Goal: Task Accomplishment & Management: Manage account settings

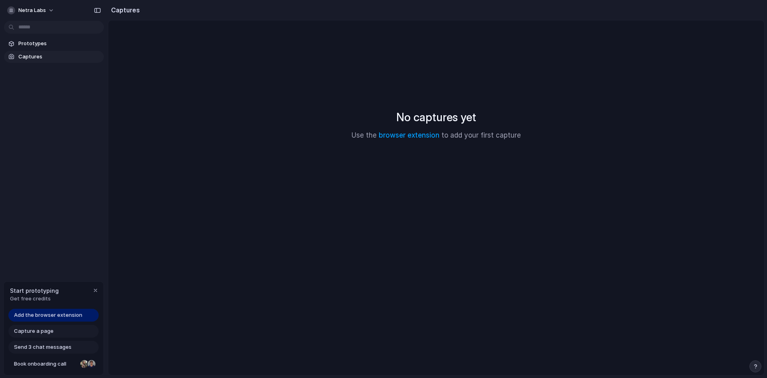
click at [50, 331] on span "Capture a page" at bounding box center [34, 331] width 40 height 8
click at [64, 314] on span "Add the browser extension" at bounding box center [48, 315] width 68 height 8
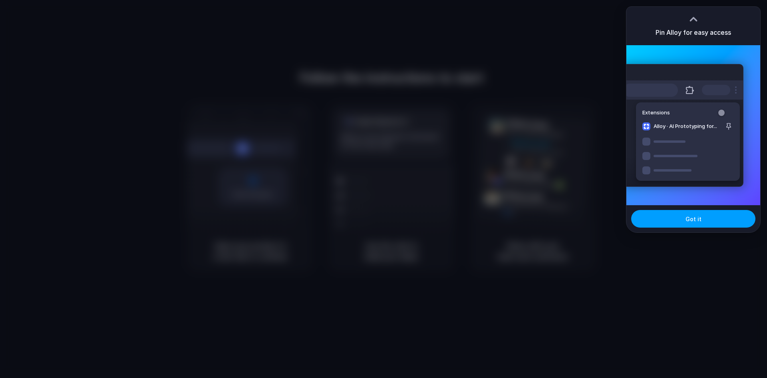
click at [688, 221] on span "Got it" at bounding box center [694, 219] width 16 height 8
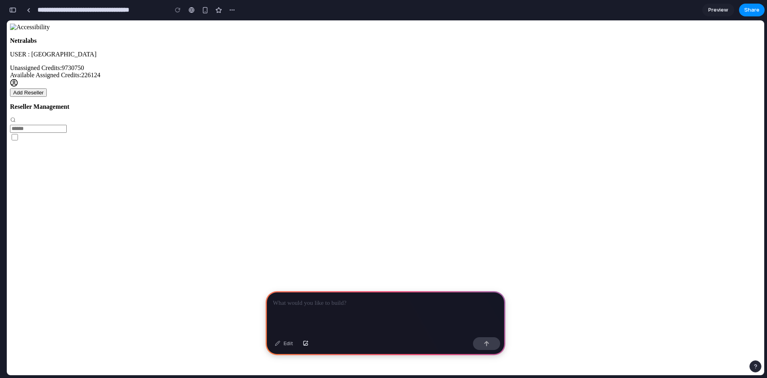
scroll to position [0, 7]
click at [287, 330] on div "Edit" at bounding box center [284, 343] width 26 height 13
click at [231, 13] on button "button" at bounding box center [232, 10] width 12 height 12
drag, startPoint x: 231, startPoint y: 13, endPoint x: 219, endPoint y: 14, distance: 12.0
click at [231, 13] on div "Duplicate Delete" at bounding box center [383, 189] width 767 height 378
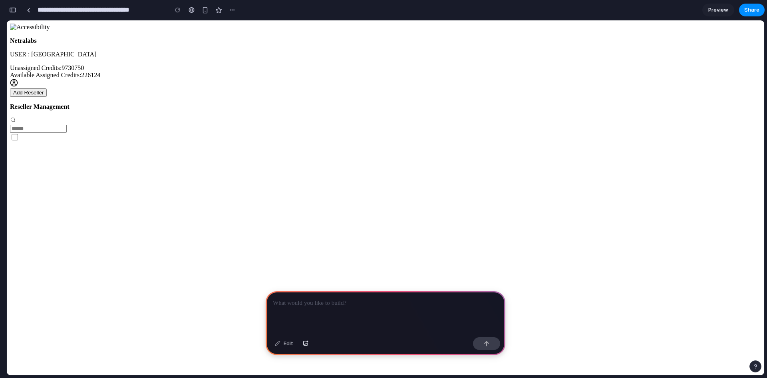
click at [337, 301] on p at bounding box center [385, 303] width 225 height 10
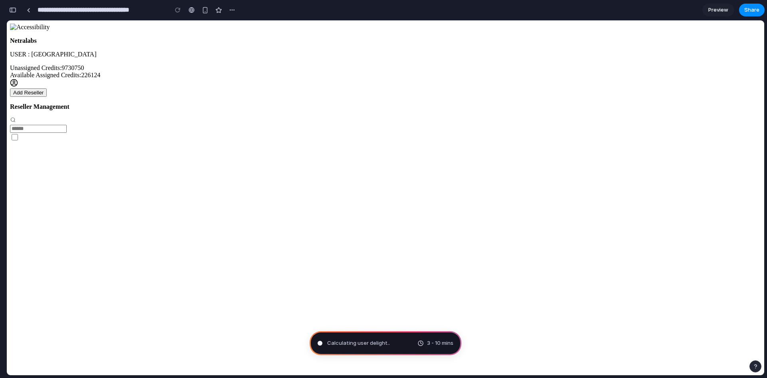
click at [614, 330] on div "button" at bounding box center [756, 366] width 6 height 6
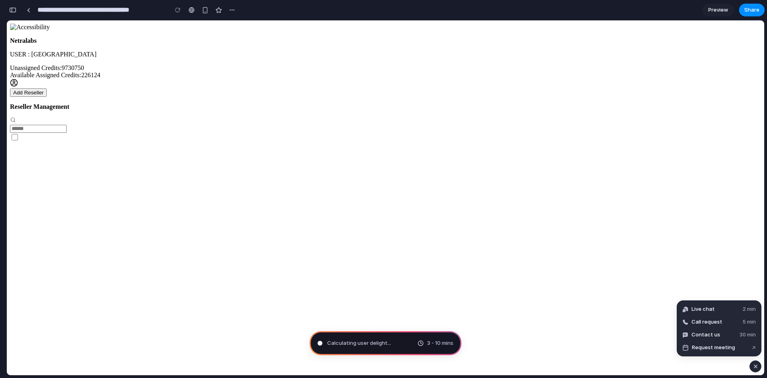
click at [614, 330] on div "button" at bounding box center [756, 366] width 7 height 10
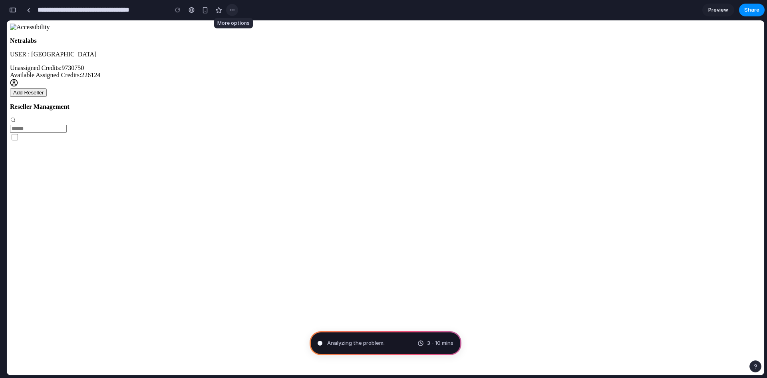
click at [233, 10] on div "button" at bounding box center [232, 10] width 6 height 6
click at [238, 38] on div "Delete" at bounding box center [244, 40] width 26 height 8
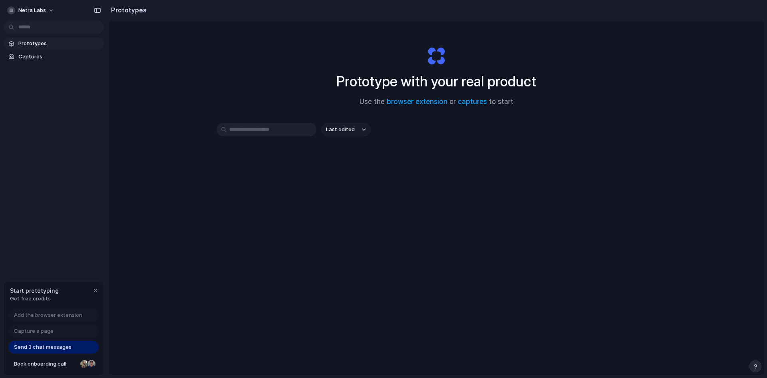
click at [399, 163] on div "Last edited" at bounding box center [437, 158] width 440 height 70
click at [112, 330] on div "Prototype with your real product Use the browser extension or captures to start…" at bounding box center [436, 218] width 656 height 397
drag, startPoint x: 106, startPoint y: 175, endPoint x: 239, endPoint y: 183, distance: 132.6
click at [259, 216] on div "Prototype with your real product Use the browser extension or captures to start…" at bounding box center [442, 218] width 644 height 397
click at [62, 330] on span "Send 3 chat messages" at bounding box center [43, 347] width 58 height 8
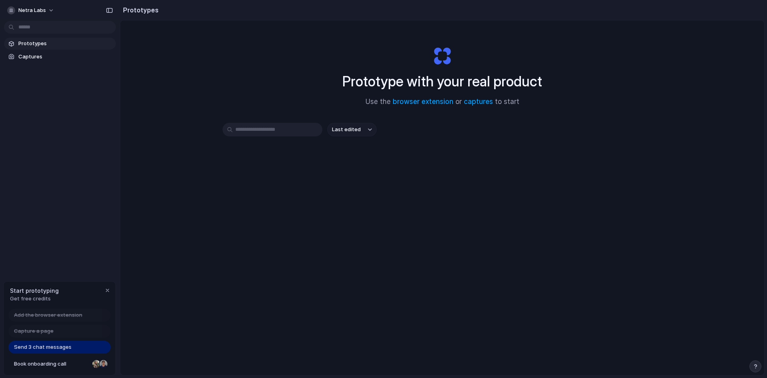
click at [45, 46] on span "Prototypes" at bounding box center [65, 44] width 94 height 8
click at [45, 42] on span "Prototypes" at bounding box center [65, 44] width 94 height 8
click at [43, 58] on span "Captures" at bounding box center [65, 57] width 94 height 8
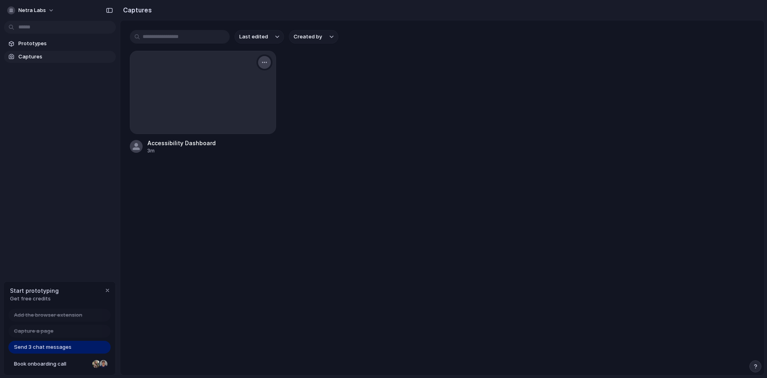
click at [268, 62] on button "button" at bounding box center [264, 62] width 13 height 13
click at [241, 133] on li "Delete" at bounding box center [237, 131] width 63 height 13
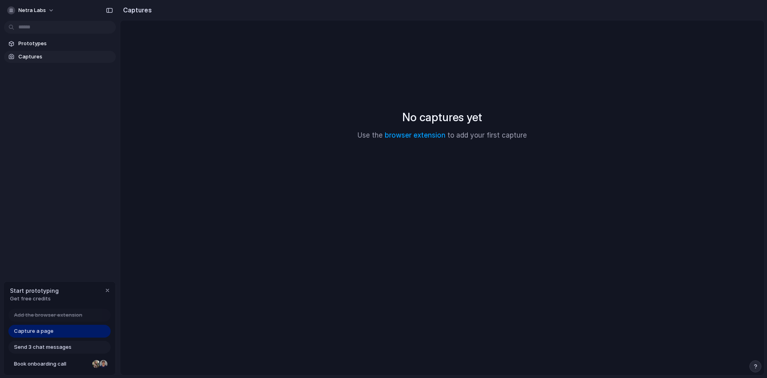
click at [614, 330] on button "button" at bounding box center [756, 366] width 12 height 12
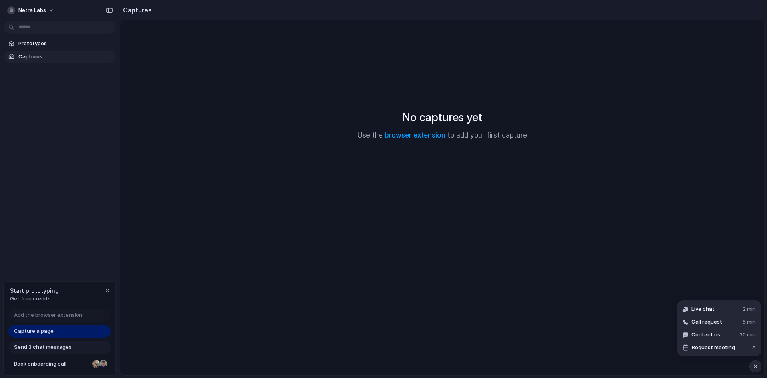
drag, startPoint x: 713, startPoint y: 308, endPoint x: 674, endPoint y: 245, distance: 74.2
click at [614, 245] on div "Netra Labs Prototypes Captures Start prototyping Get free credits Add the brows…" at bounding box center [383, 189] width 767 height 378
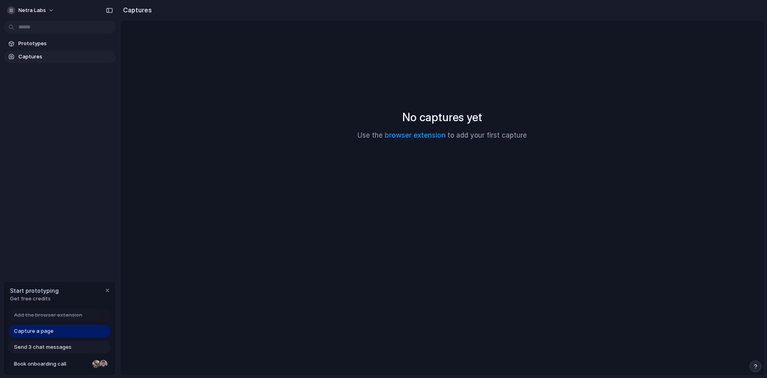
click at [511, 258] on main "No captures yet Use the browser extension to add your first capture" at bounding box center [442, 197] width 645 height 355
click at [512, 258] on main "No captures yet Use the browser extension to add your first capture" at bounding box center [442, 197] width 645 height 355
click at [37, 10] on span "Netra Labs" at bounding box center [32, 10] width 28 height 8
click at [99, 216] on div "Settings Invite members Change theme Sign out" at bounding box center [383, 189] width 767 height 378
click at [46, 330] on span "Book onboarding call" at bounding box center [51, 364] width 75 height 8
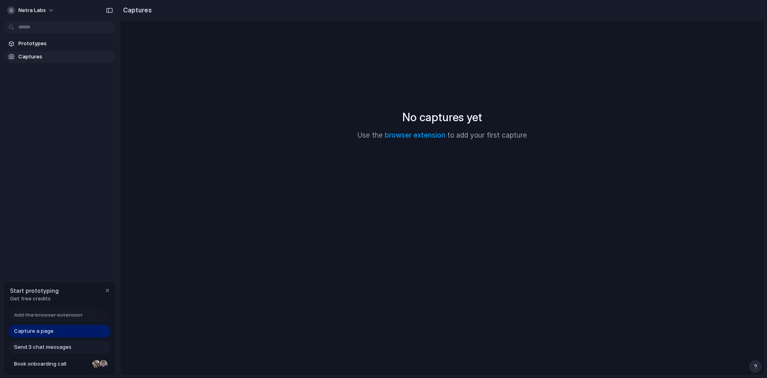
click at [30, 295] on span "Get free credits" at bounding box center [34, 299] width 49 height 8
click at [22, 12] on span "Netra Labs" at bounding box center [32, 10] width 28 height 8
click at [38, 65] on span "Sign out" at bounding box center [28, 67] width 21 height 8
